Goal: Use online tool/utility: Utilize a website feature to perform a specific function

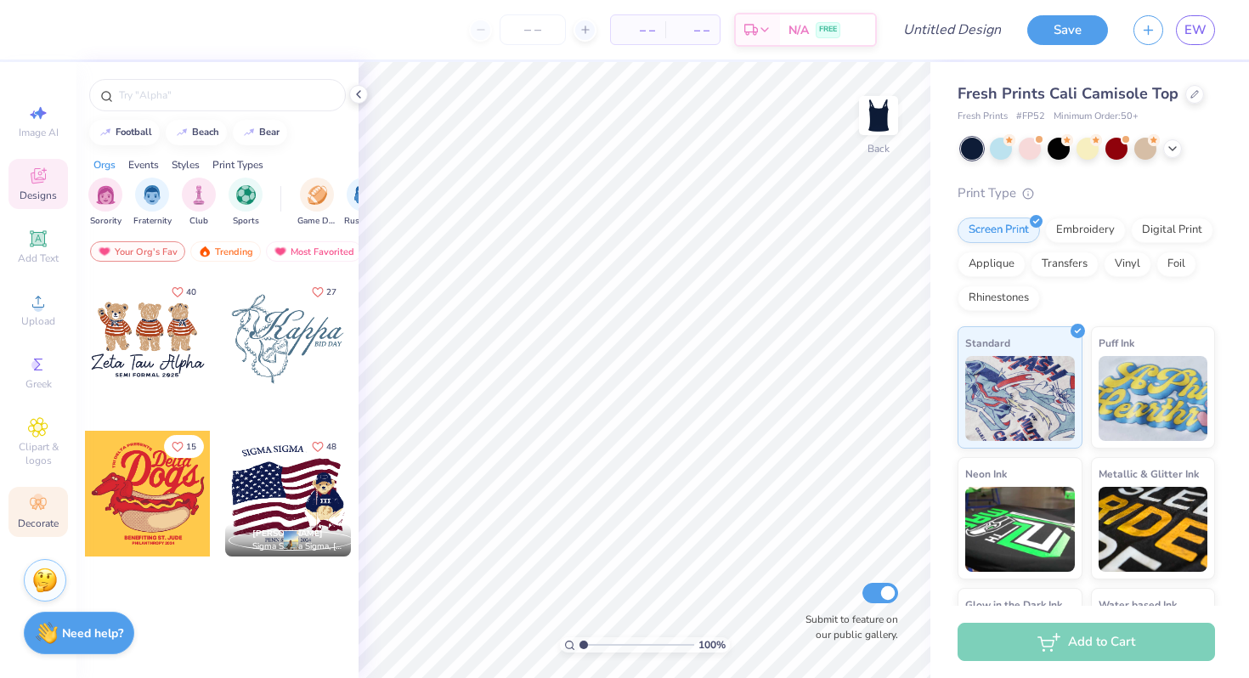
click at [36, 513] on icon at bounding box center [38, 504] width 20 height 20
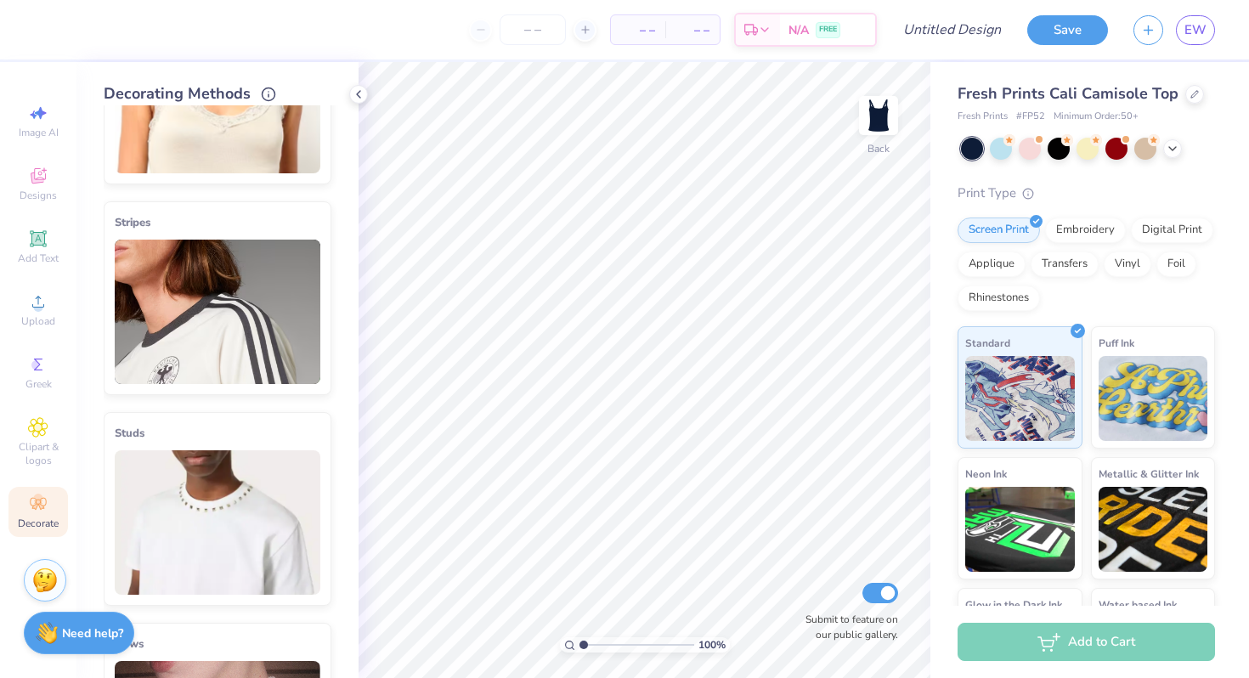
scroll to position [157, 0]
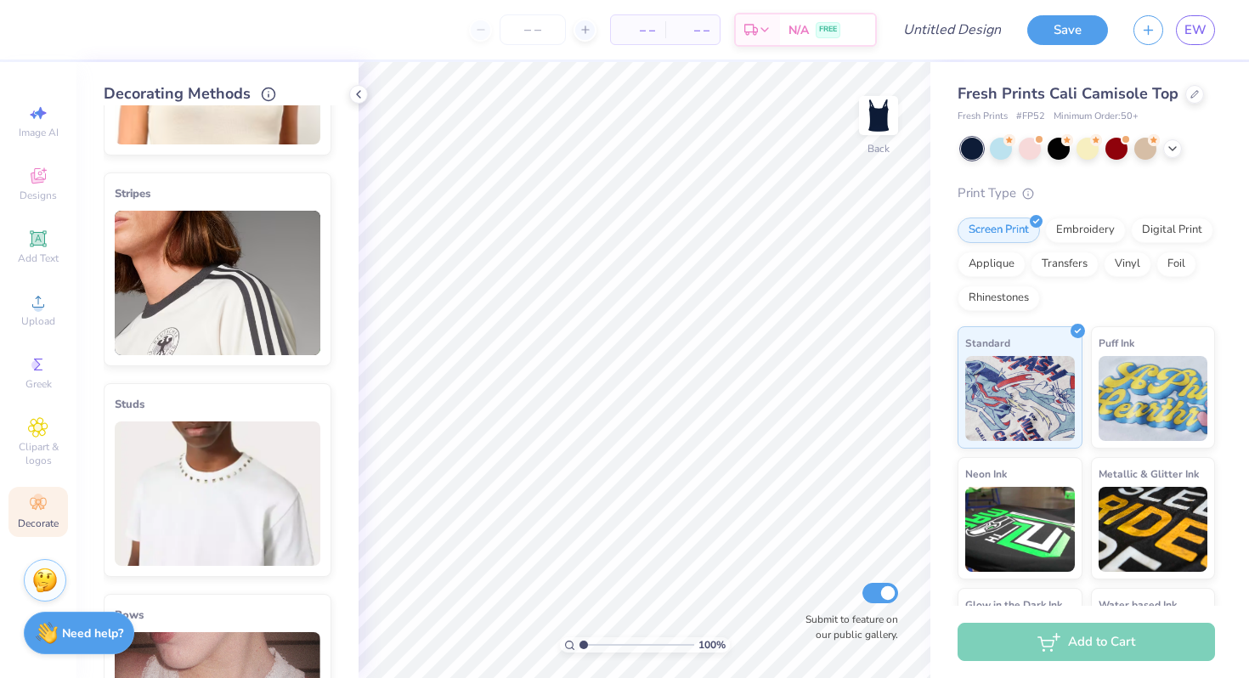
click at [178, 279] on img at bounding box center [218, 283] width 206 height 144
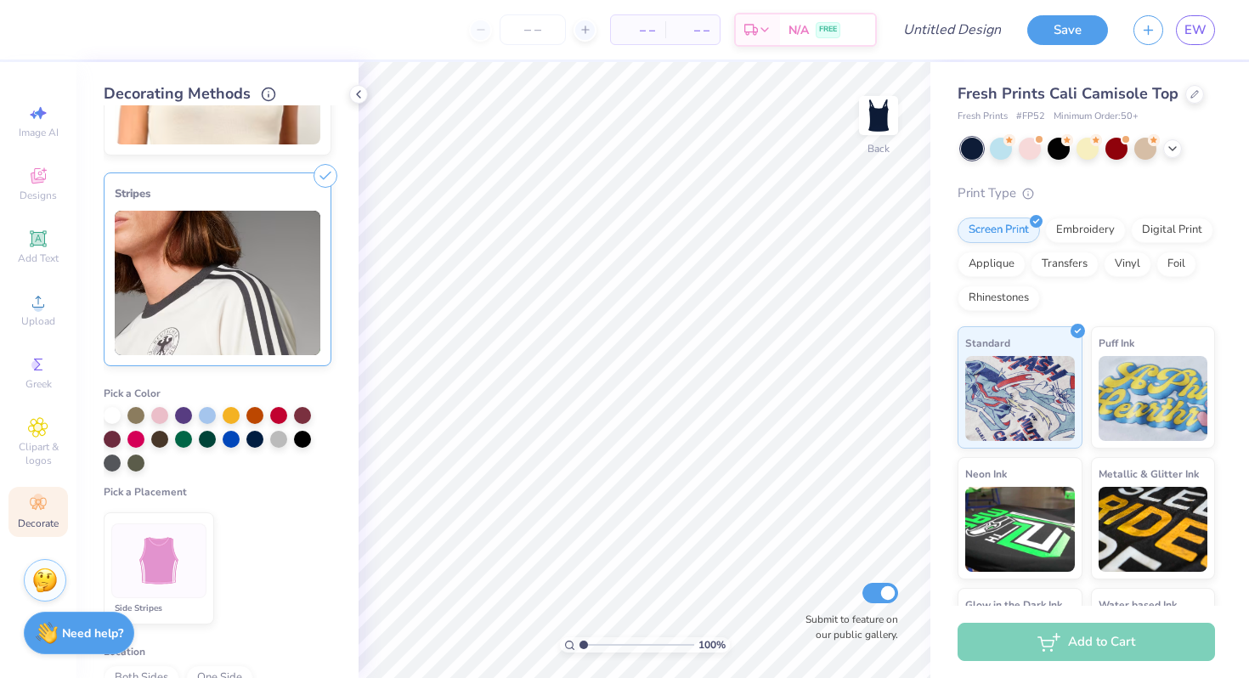
click at [168, 564] on img at bounding box center [159, 561] width 64 height 64
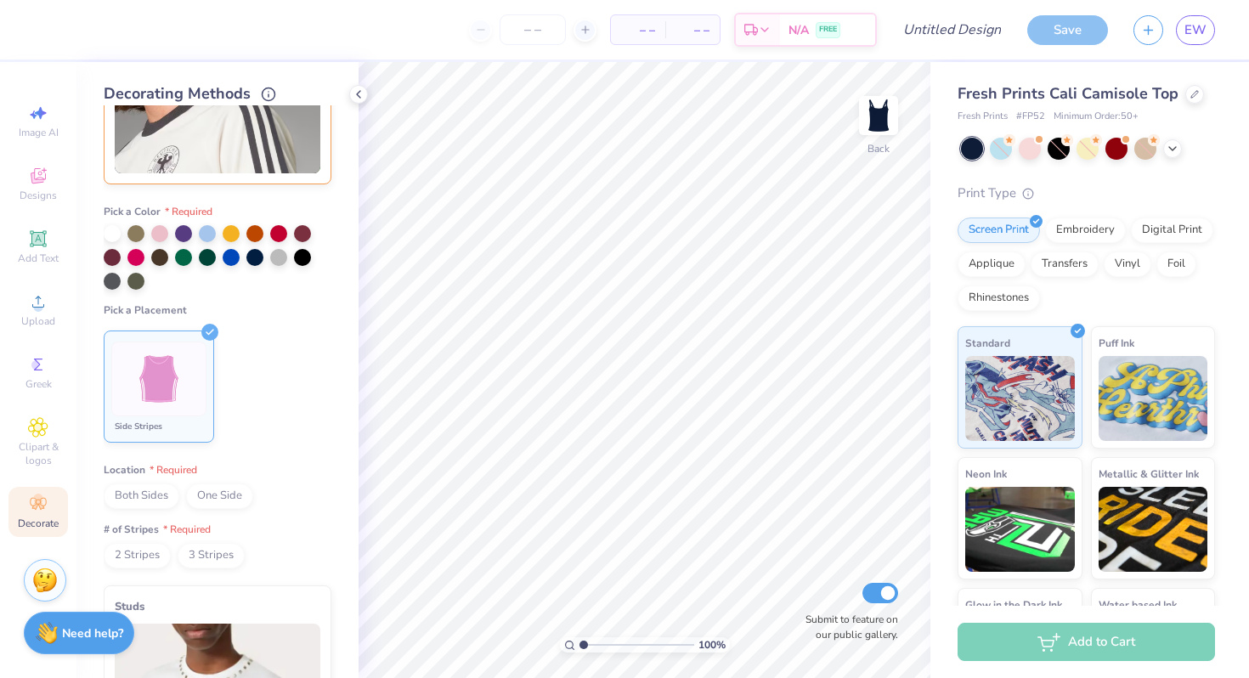
scroll to position [348, 0]
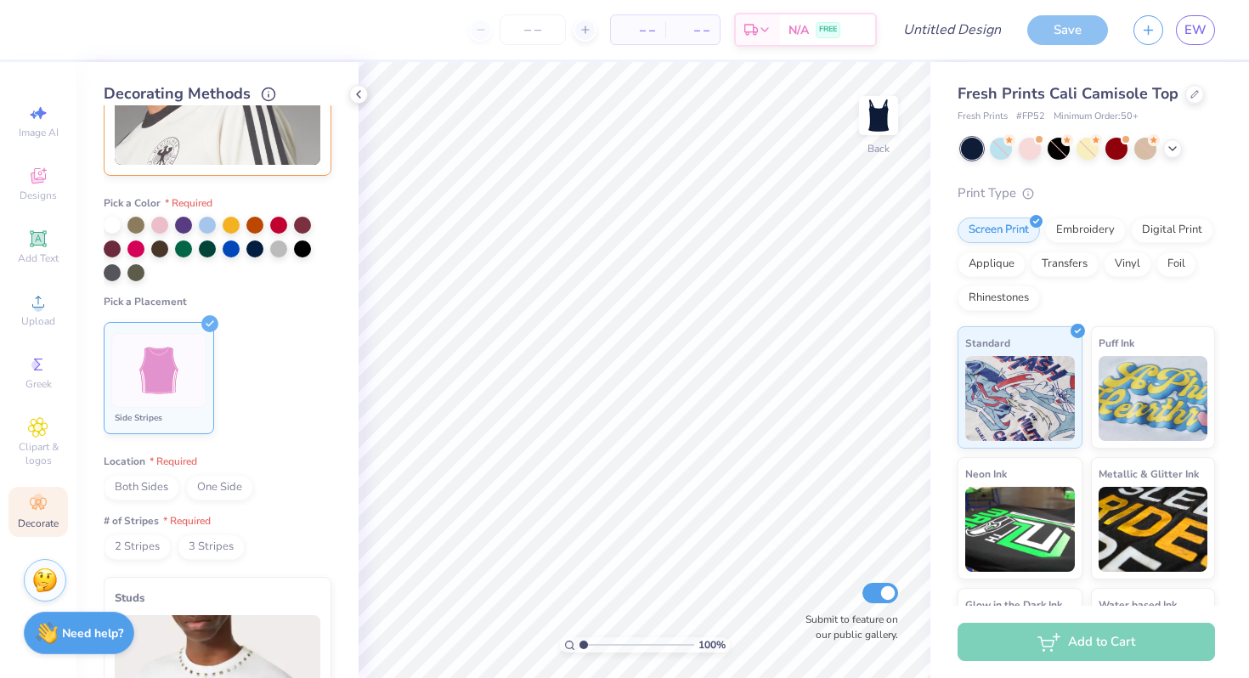
click at [162, 484] on span "Both Sides" at bounding box center [142, 487] width 76 height 25
click at [146, 546] on span "2 Stripes" at bounding box center [137, 547] width 67 height 25
click at [276, 228] on div at bounding box center [278, 223] width 17 height 17
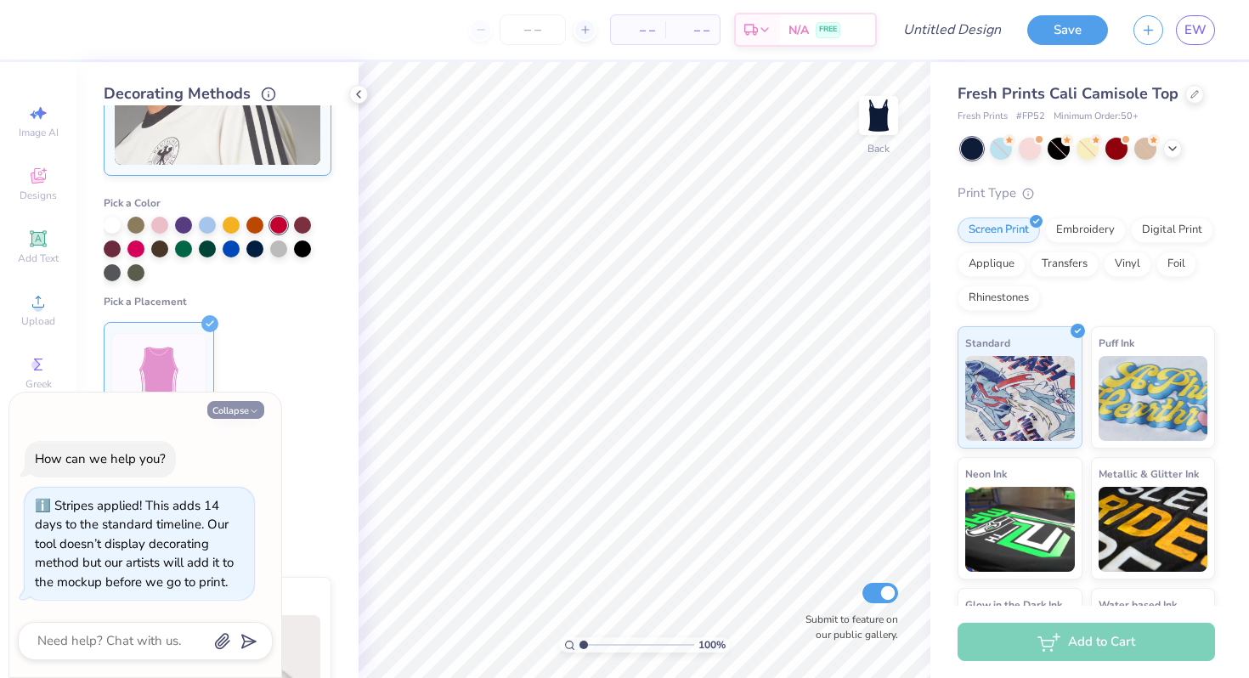
click at [247, 408] on button "Collapse" at bounding box center [235, 410] width 57 height 18
type textarea "x"
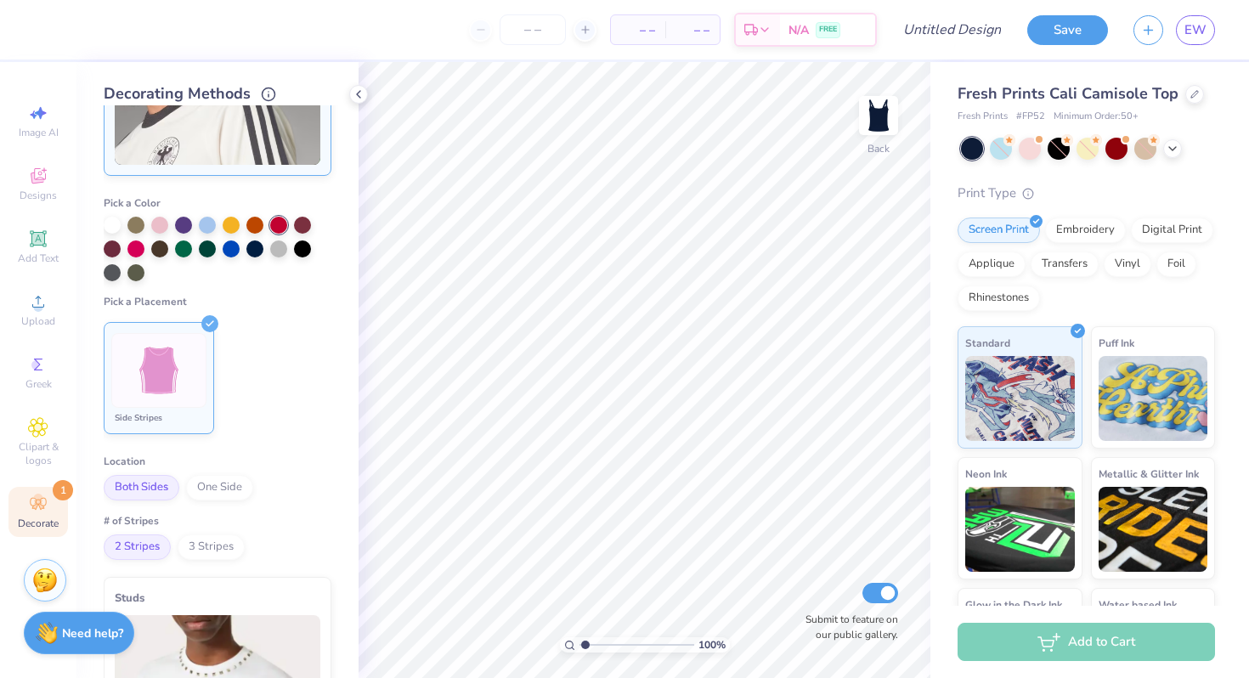
type input "1.59"
type textarea "x"
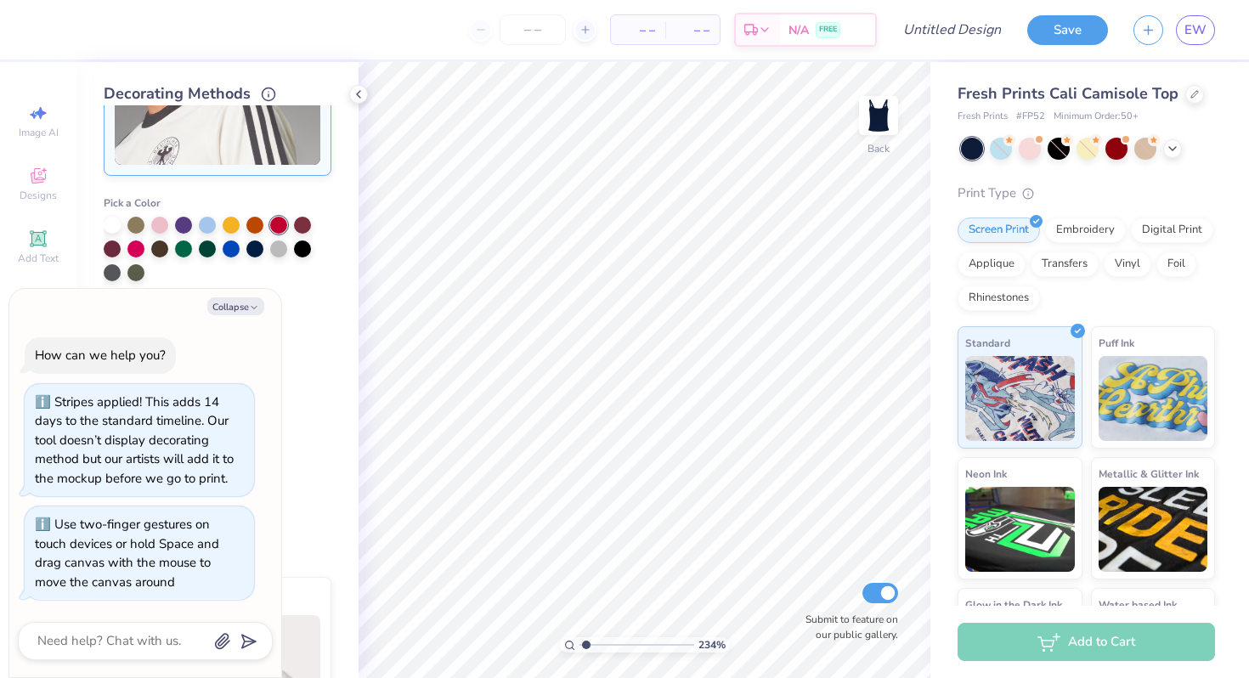
type input "1"
drag, startPoint x: 583, startPoint y: 648, endPoint x: 557, endPoint y: 647, distance: 26.4
click at [580, 647] on input "range" at bounding box center [637, 644] width 115 height 15
type textarea "x"
